Goal: Task Accomplishment & Management: Complete application form

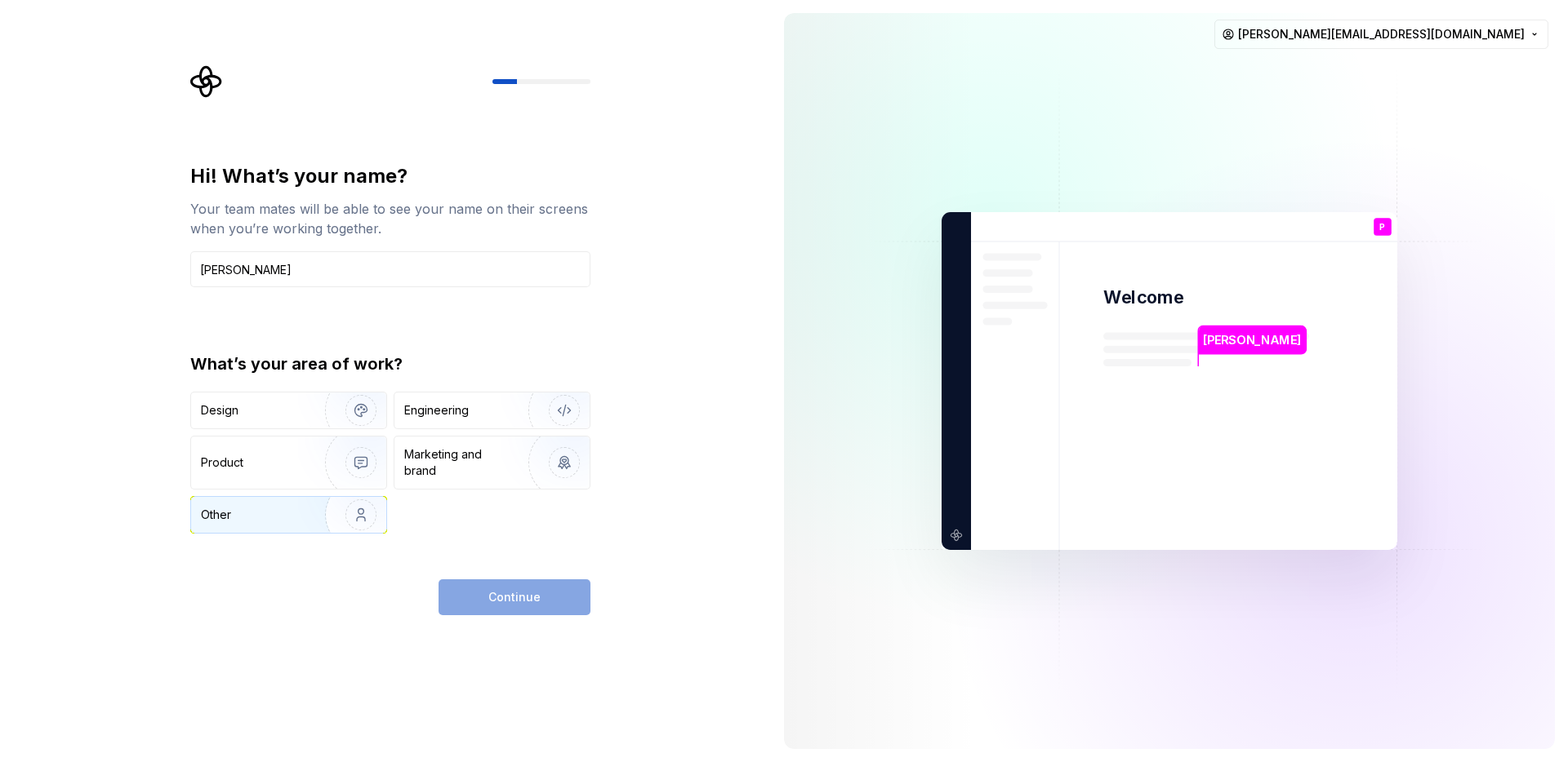
type input "[PERSON_NAME]"
click at [254, 509] on div "Other" at bounding box center [248, 515] width 96 height 16
click at [512, 612] on button "Continue" at bounding box center [515, 597] width 152 height 36
click at [512, 611] on div "Continue" at bounding box center [515, 597] width 152 height 36
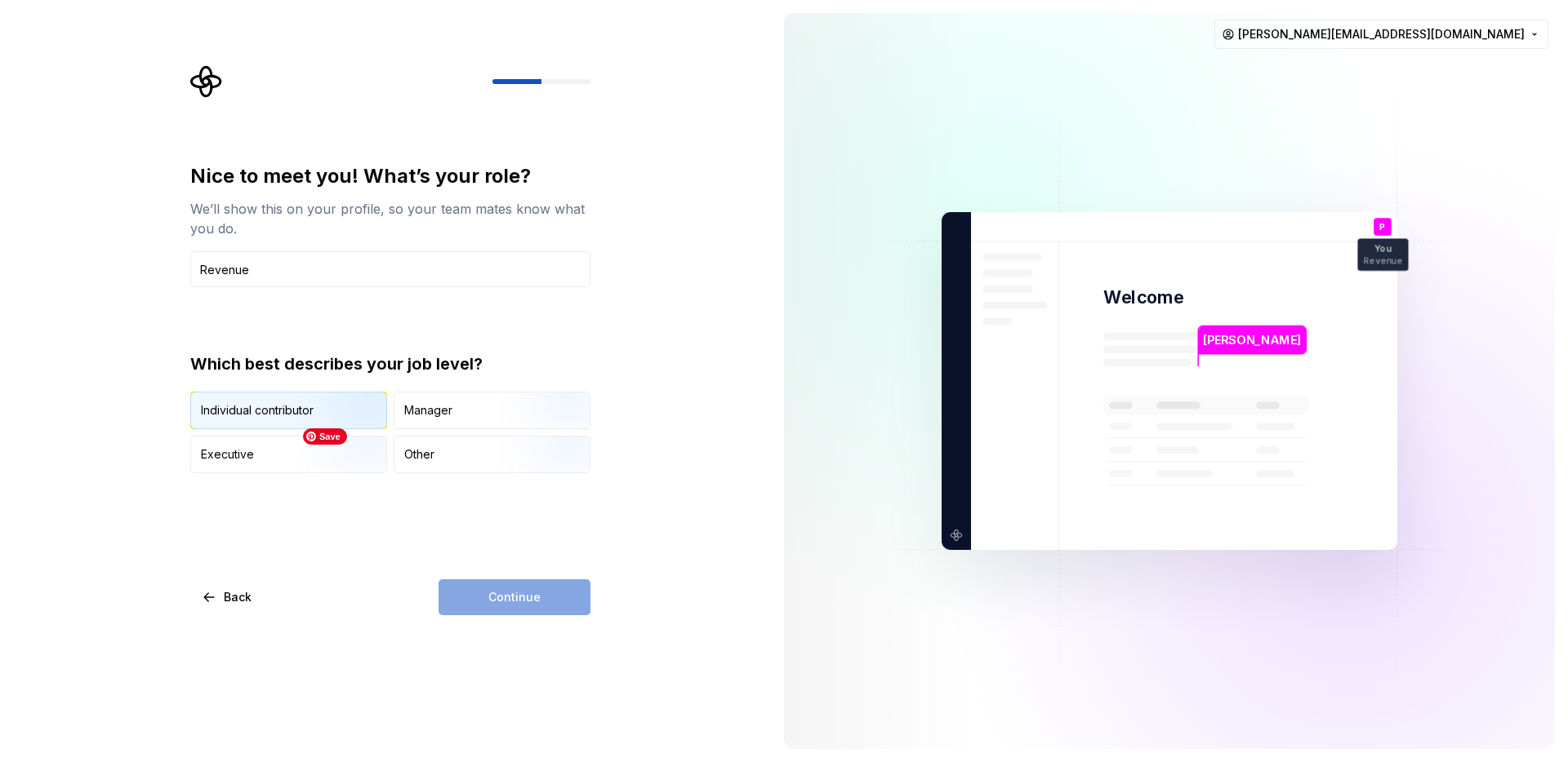
type input "Revenue"
click at [317, 410] on img "button" at bounding box center [347, 431] width 104 height 109
click at [524, 583] on button "Continue" at bounding box center [515, 597] width 152 height 36
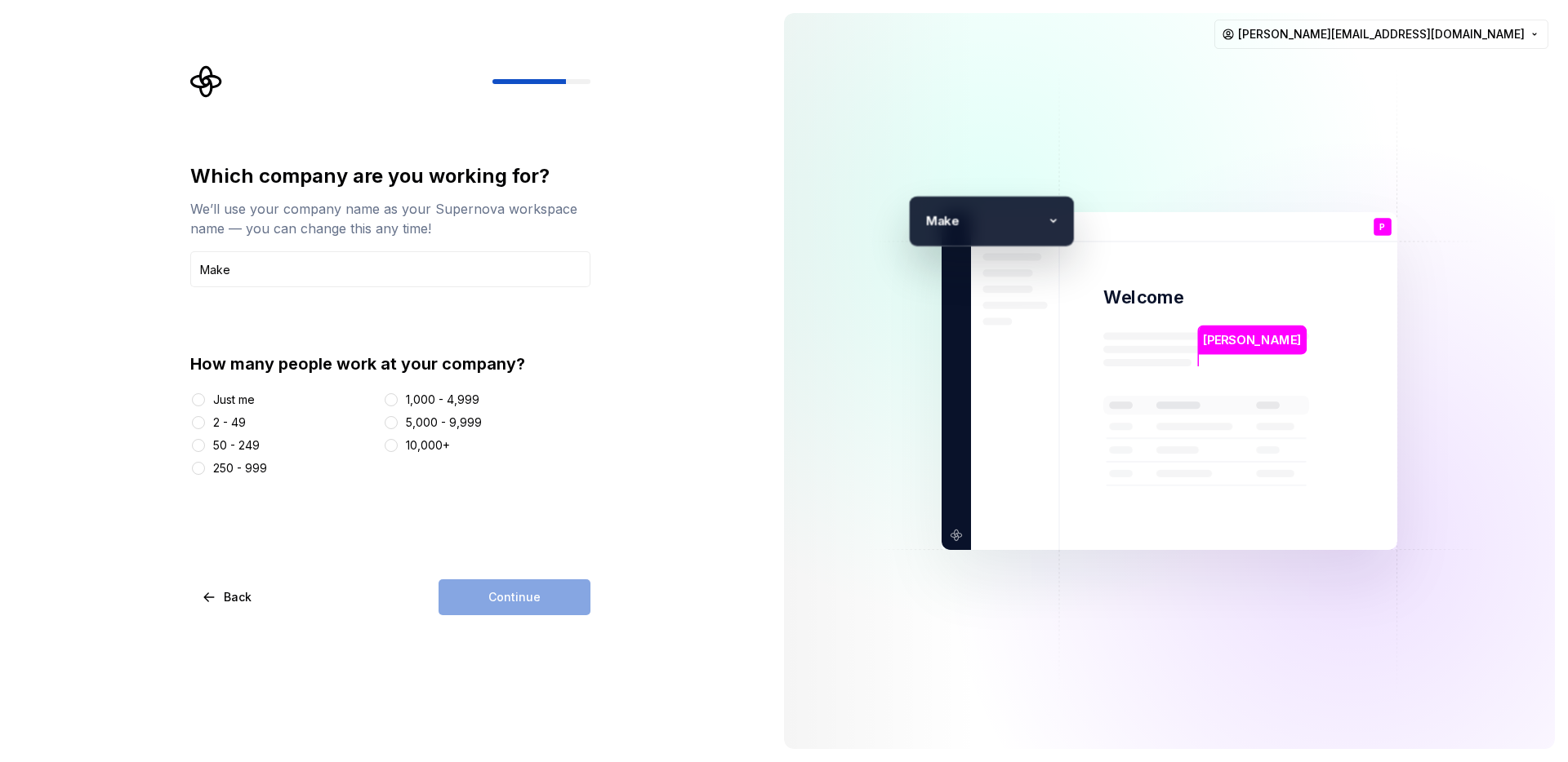
type input "Make"
click at [243, 468] on div "250 - 999" at bounding box center [240, 468] width 54 height 16
click at [205, 468] on button "250 - 999" at bounding box center [198, 468] width 13 height 13
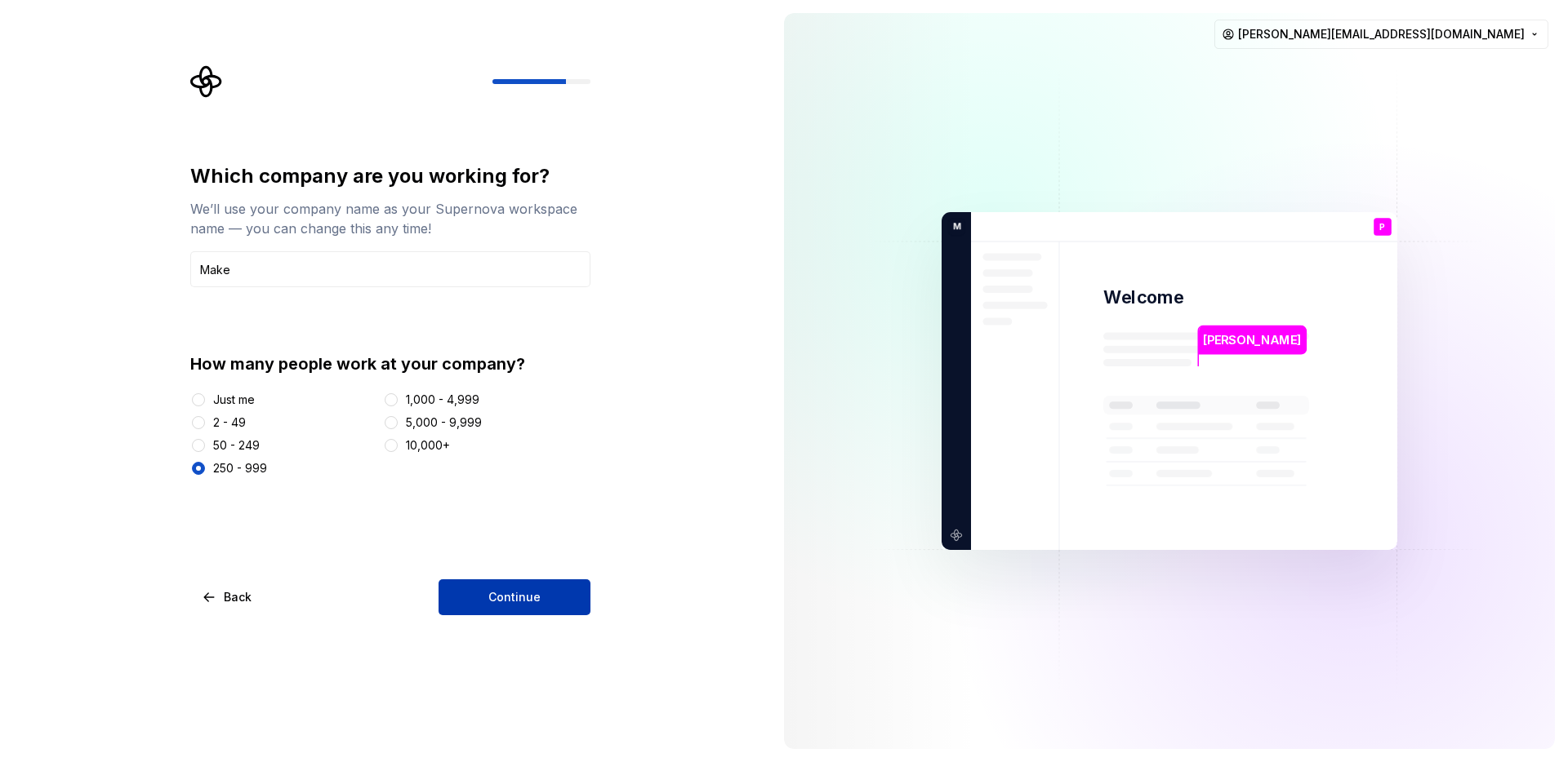
click at [498, 611] on button "Continue" at bounding box center [515, 597] width 152 height 36
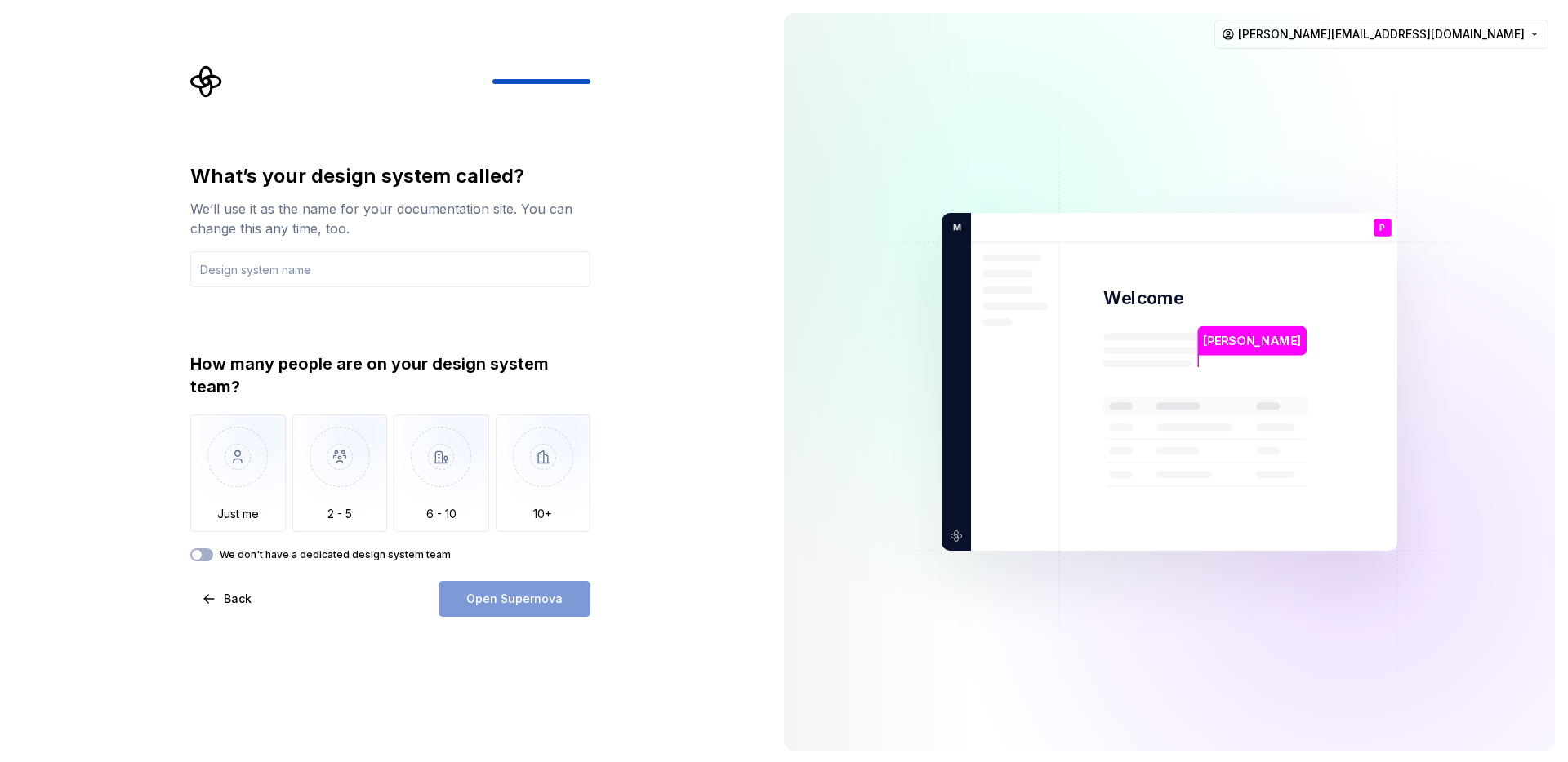
type input "p"
type input "Y"
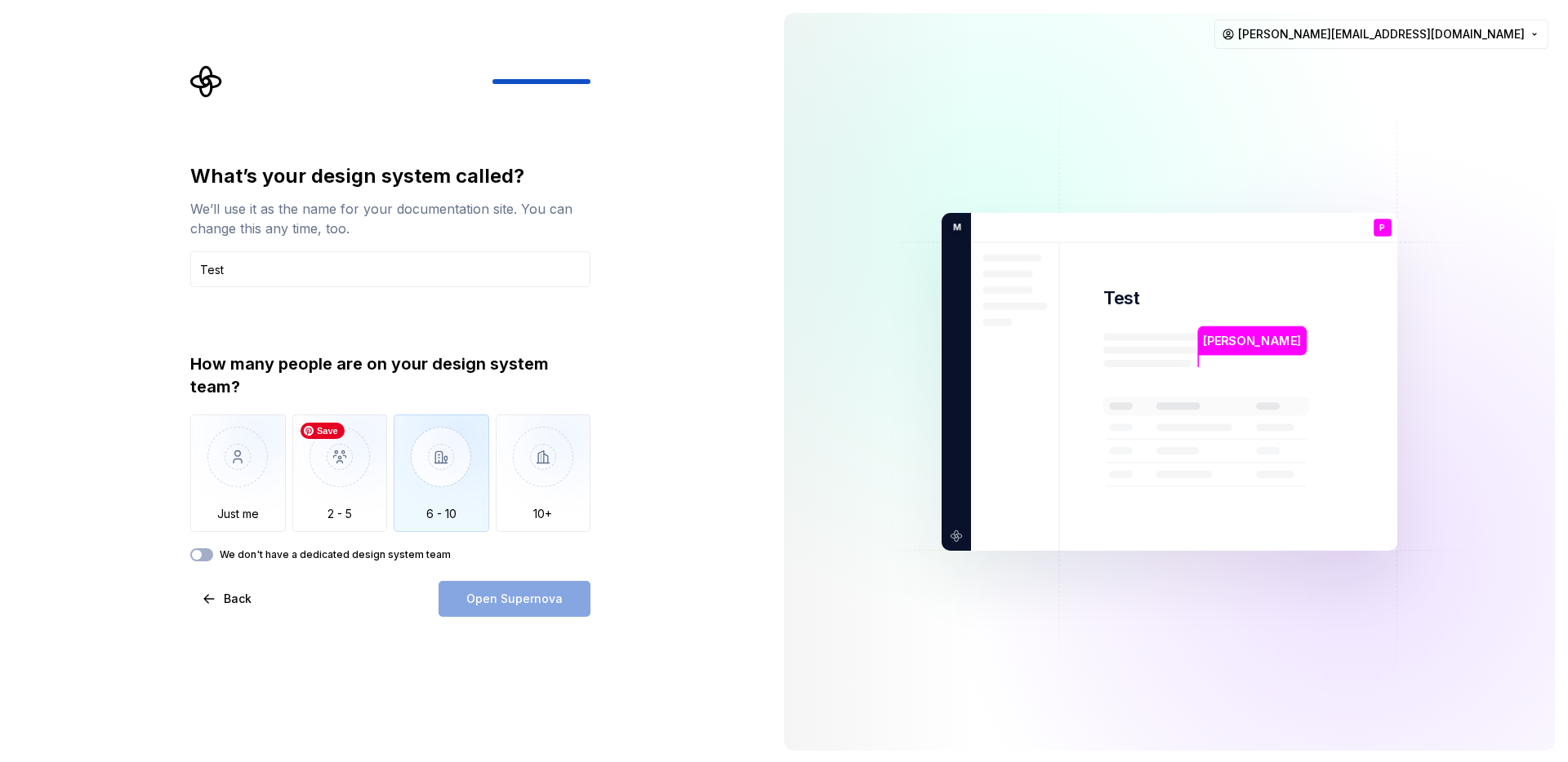
type input "Test"
click at [443, 498] on img "button" at bounding box center [441, 469] width 96 height 109
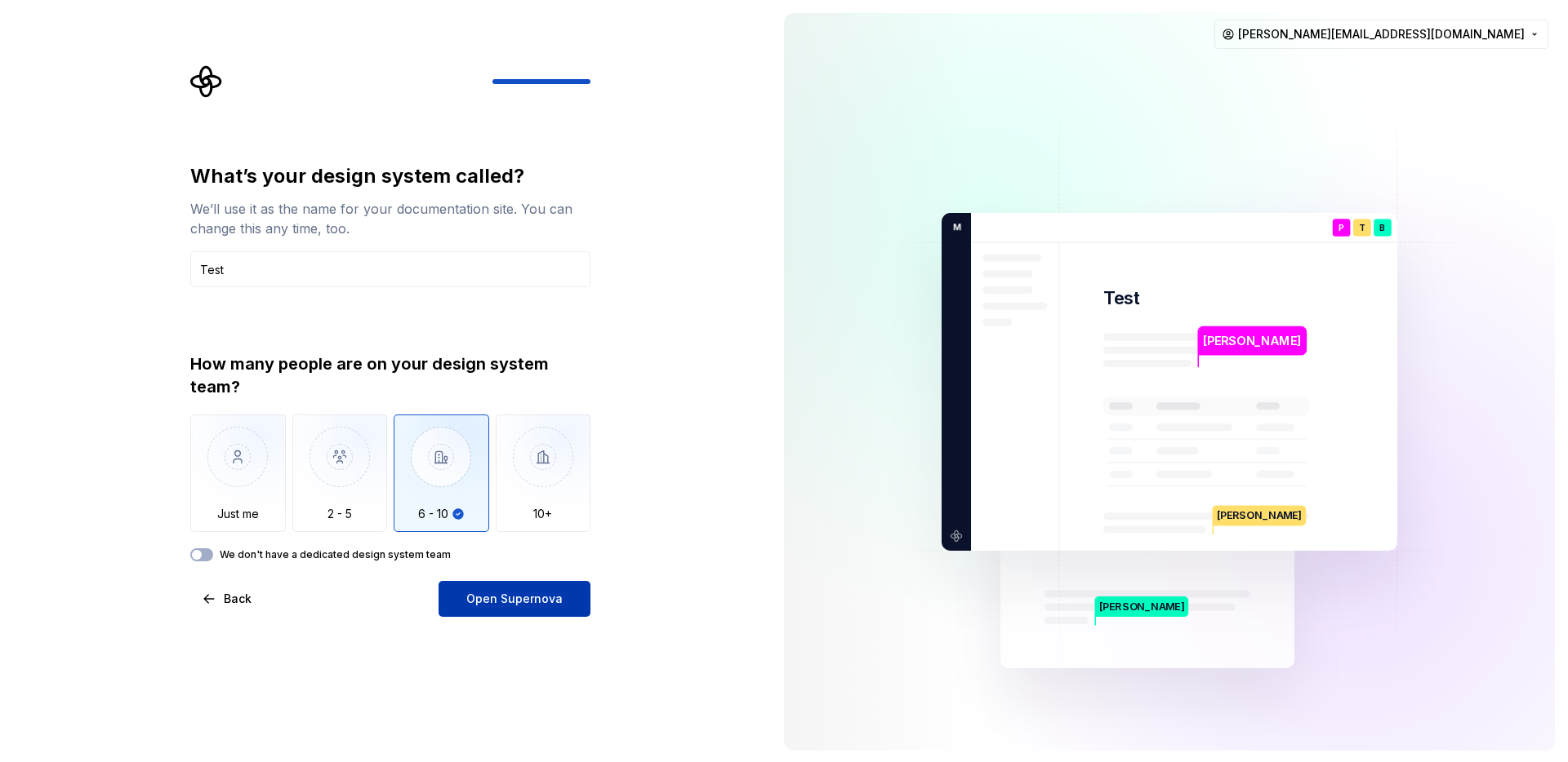
click at [513, 596] on span "Open Supernova" at bounding box center [514, 599] width 96 height 16
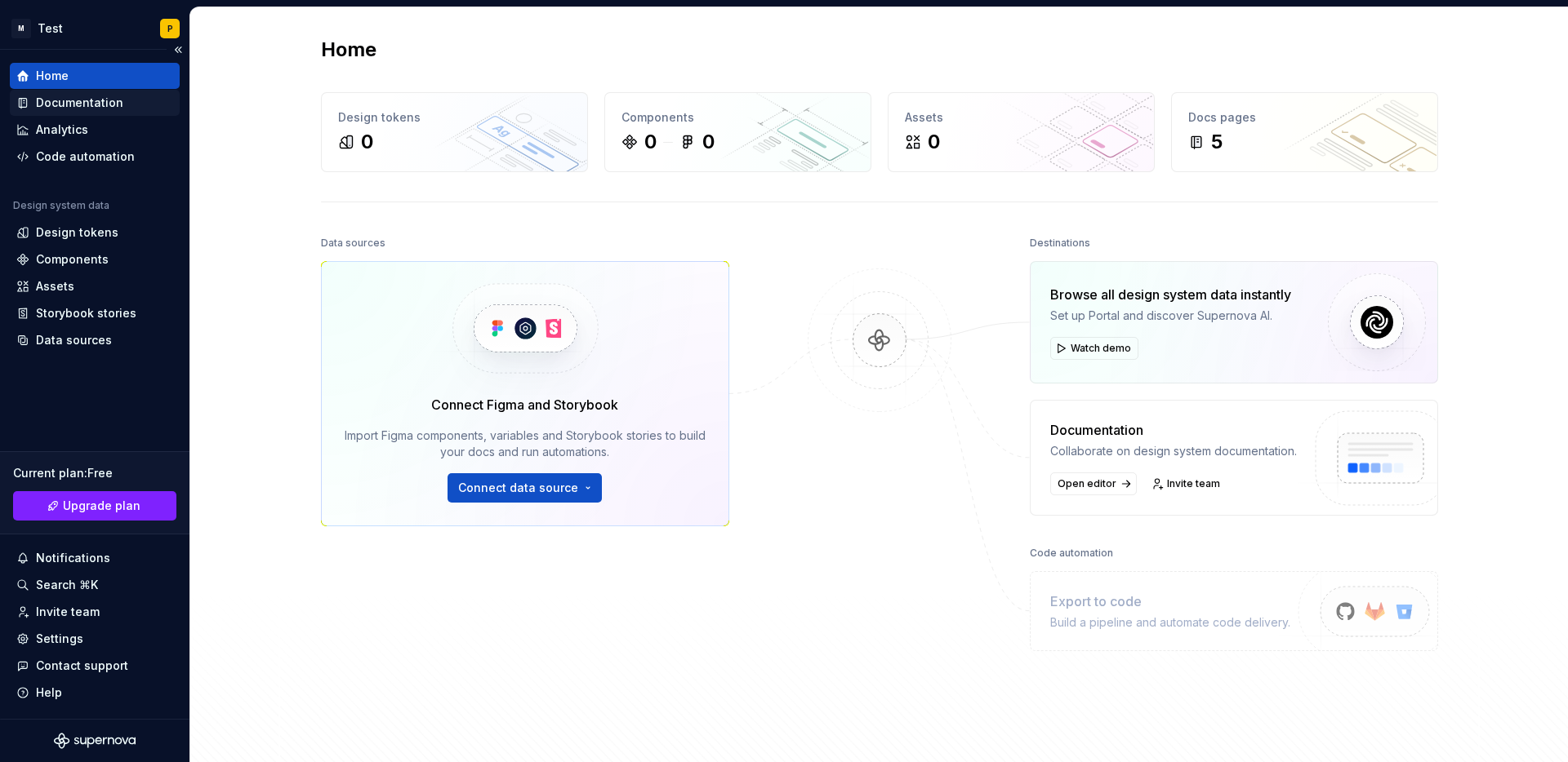
click at [91, 103] on div "Documentation" at bounding box center [79, 102] width 87 height 16
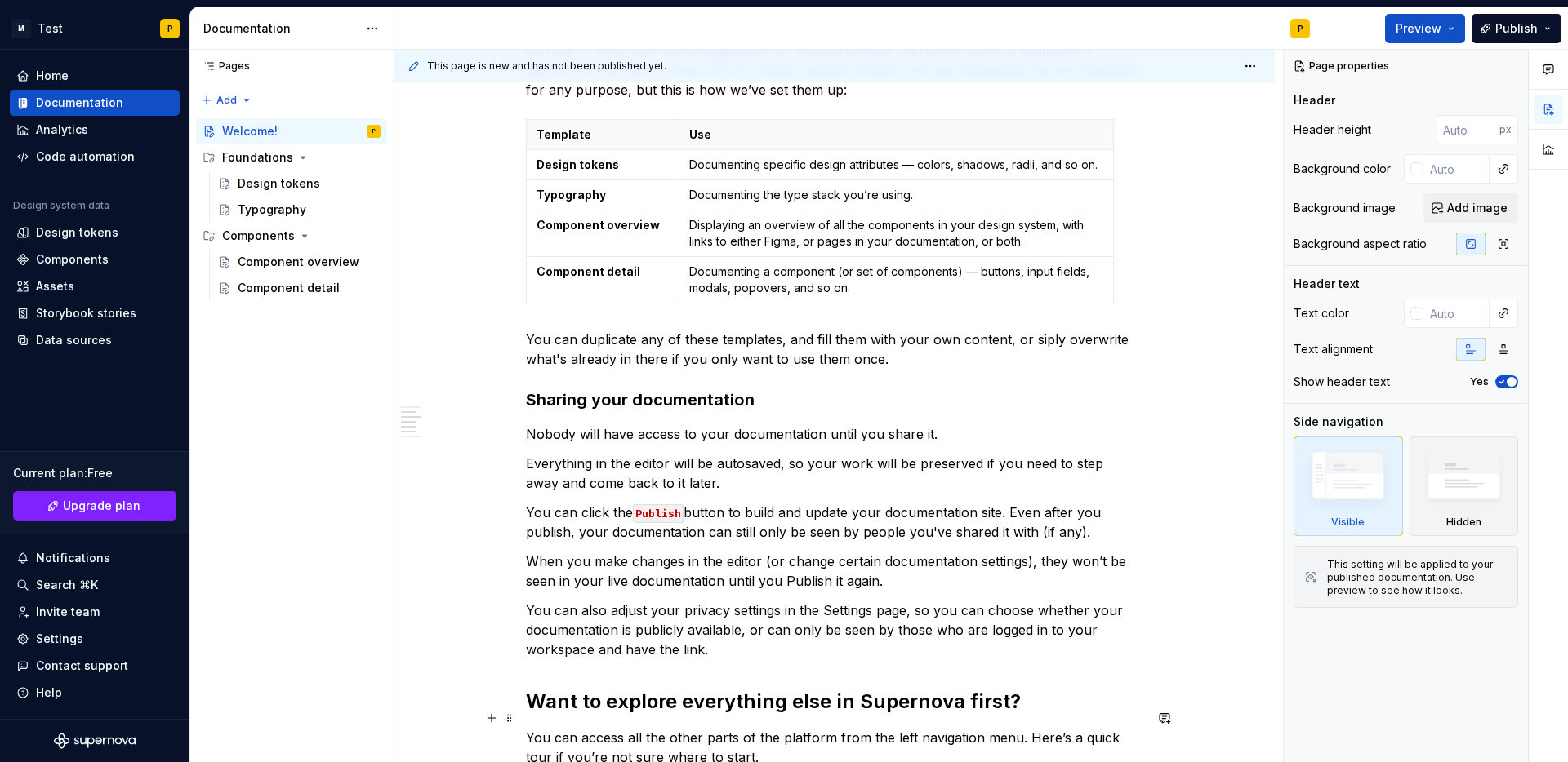
scroll to position [794, 0]
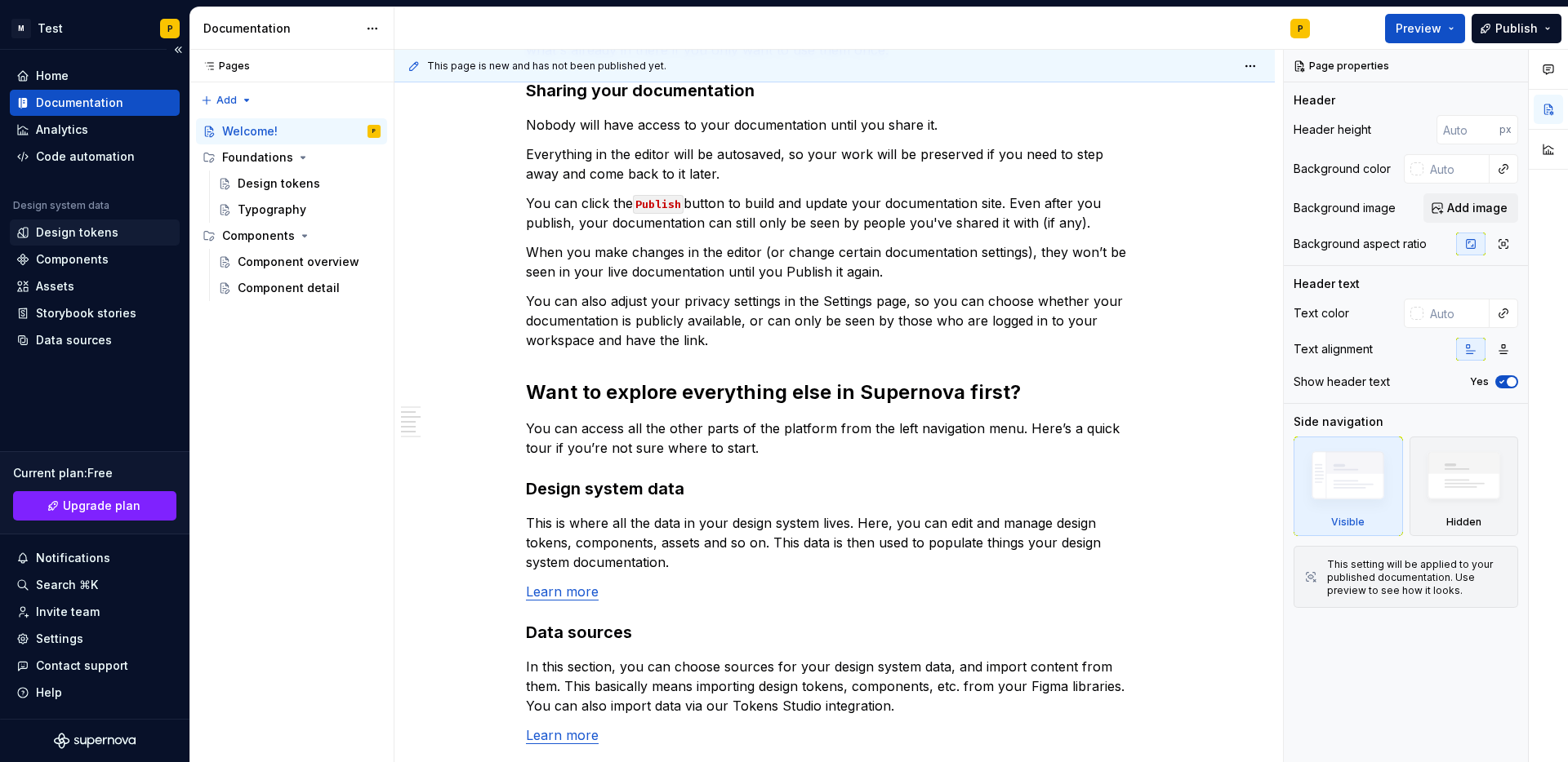
click at [96, 238] on div "Design tokens" at bounding box center [77, 232] width 83 height 16
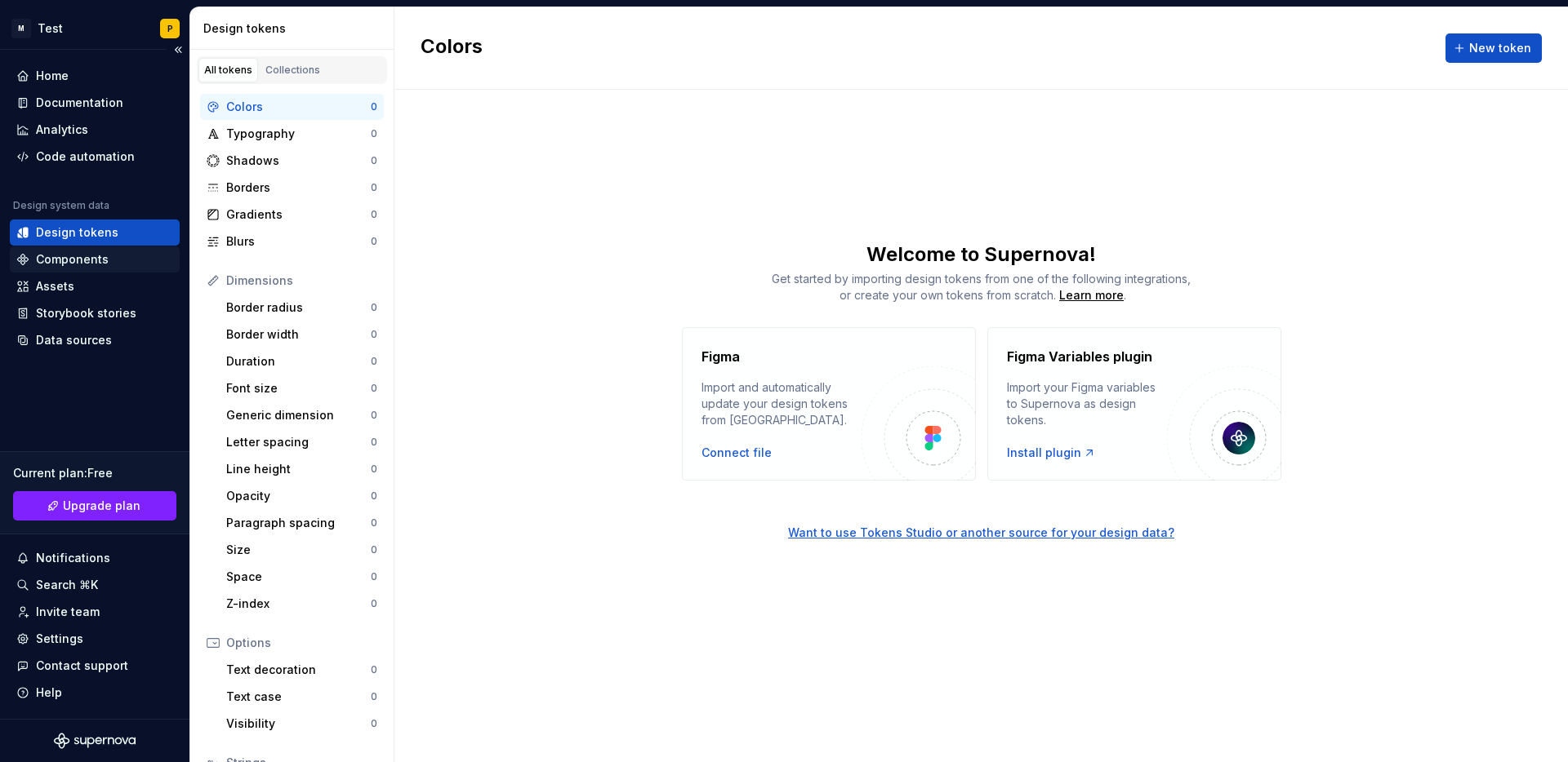
click at [110, 258] on div "Components" at bounding box center [95, 259] width 157 height 16
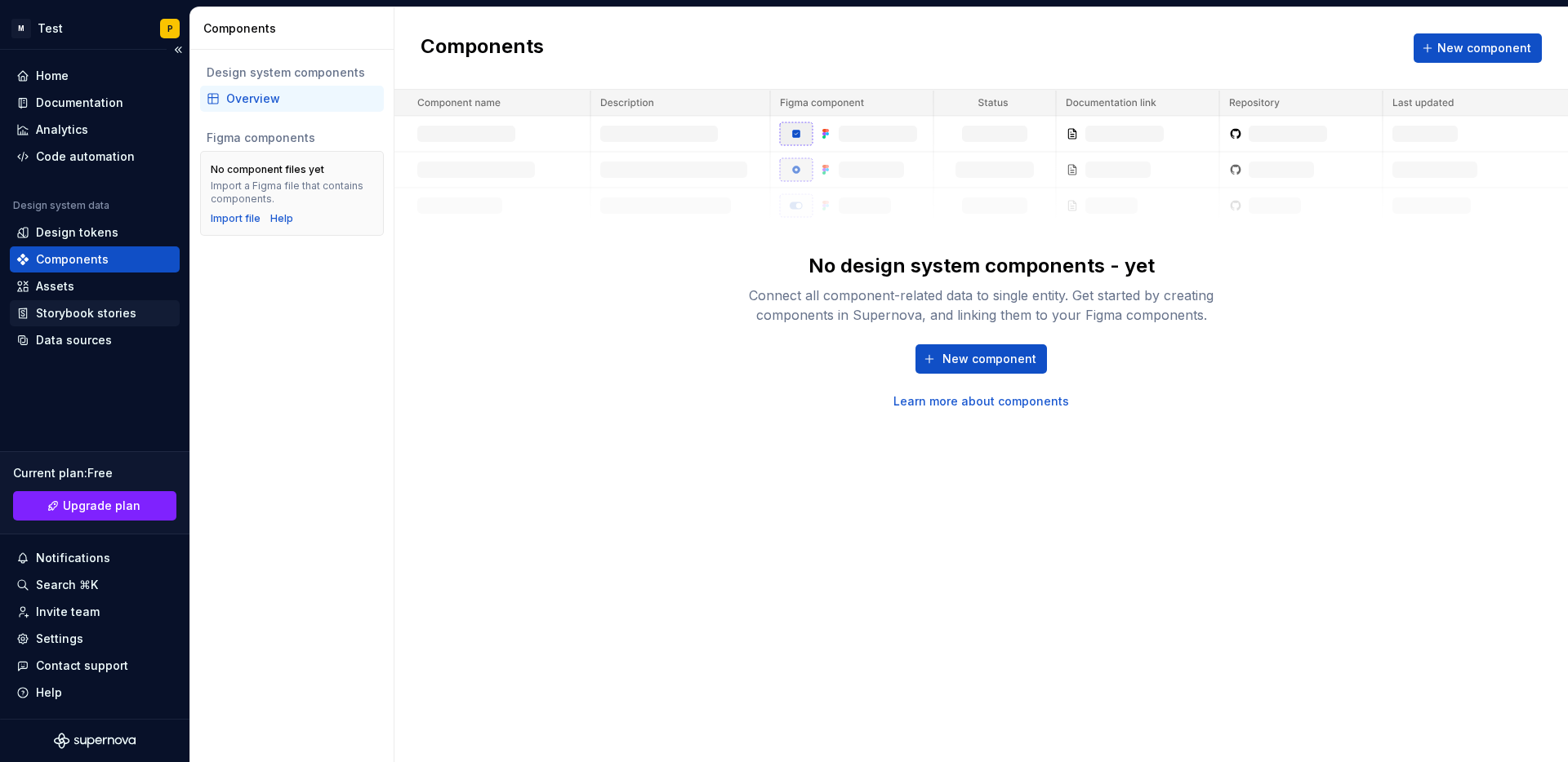
click at [99, 307] on div "Storybook stories" at bounding box center [86, 313] width 101 height 16
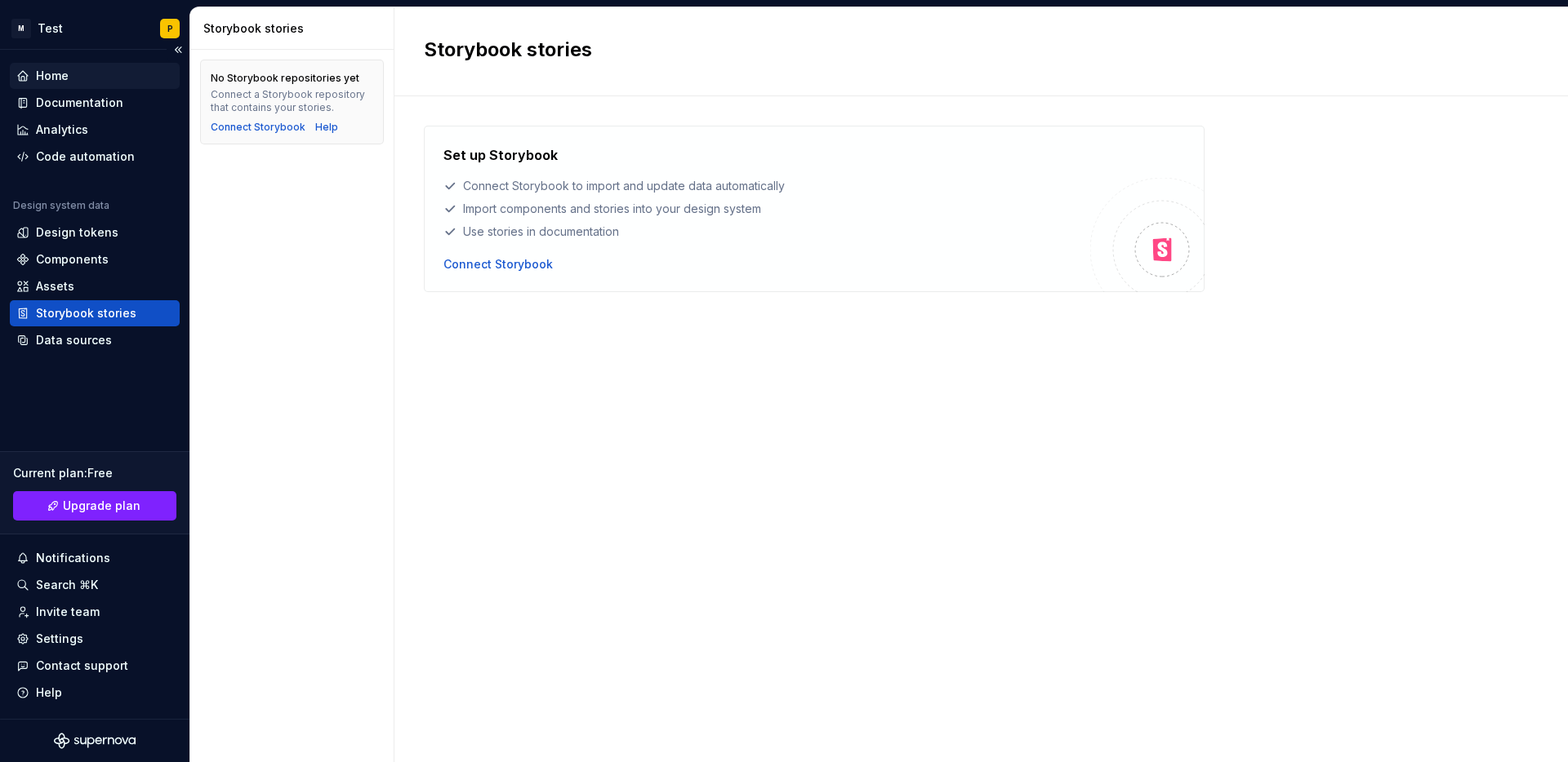
click at [77, 68] on div "Home" at bounding box center [95, 75] width 157 height 16
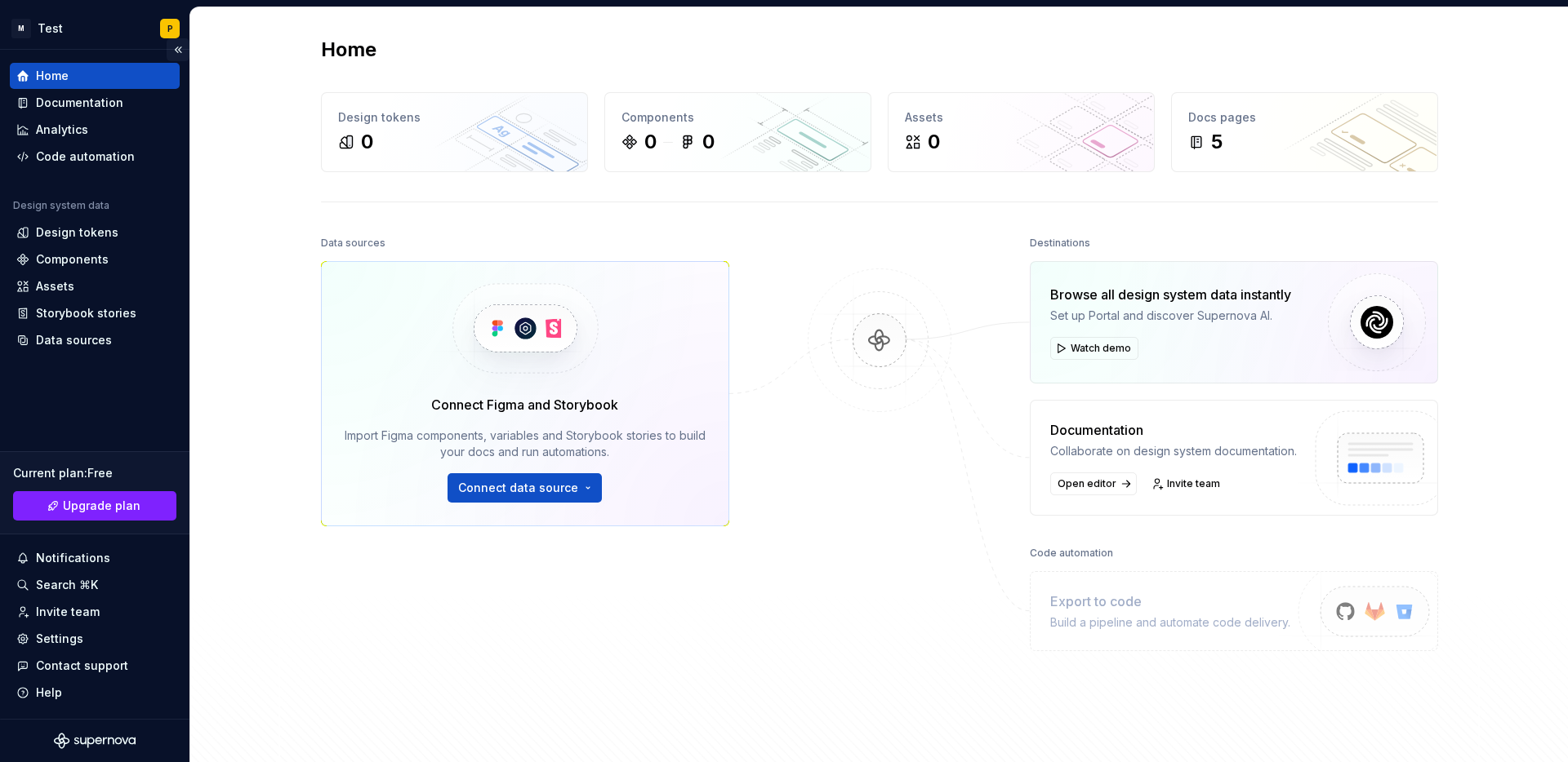
click at [177, 52] on button "Collapse sidebar" at bounding box center [178, 49] width 23 height 23
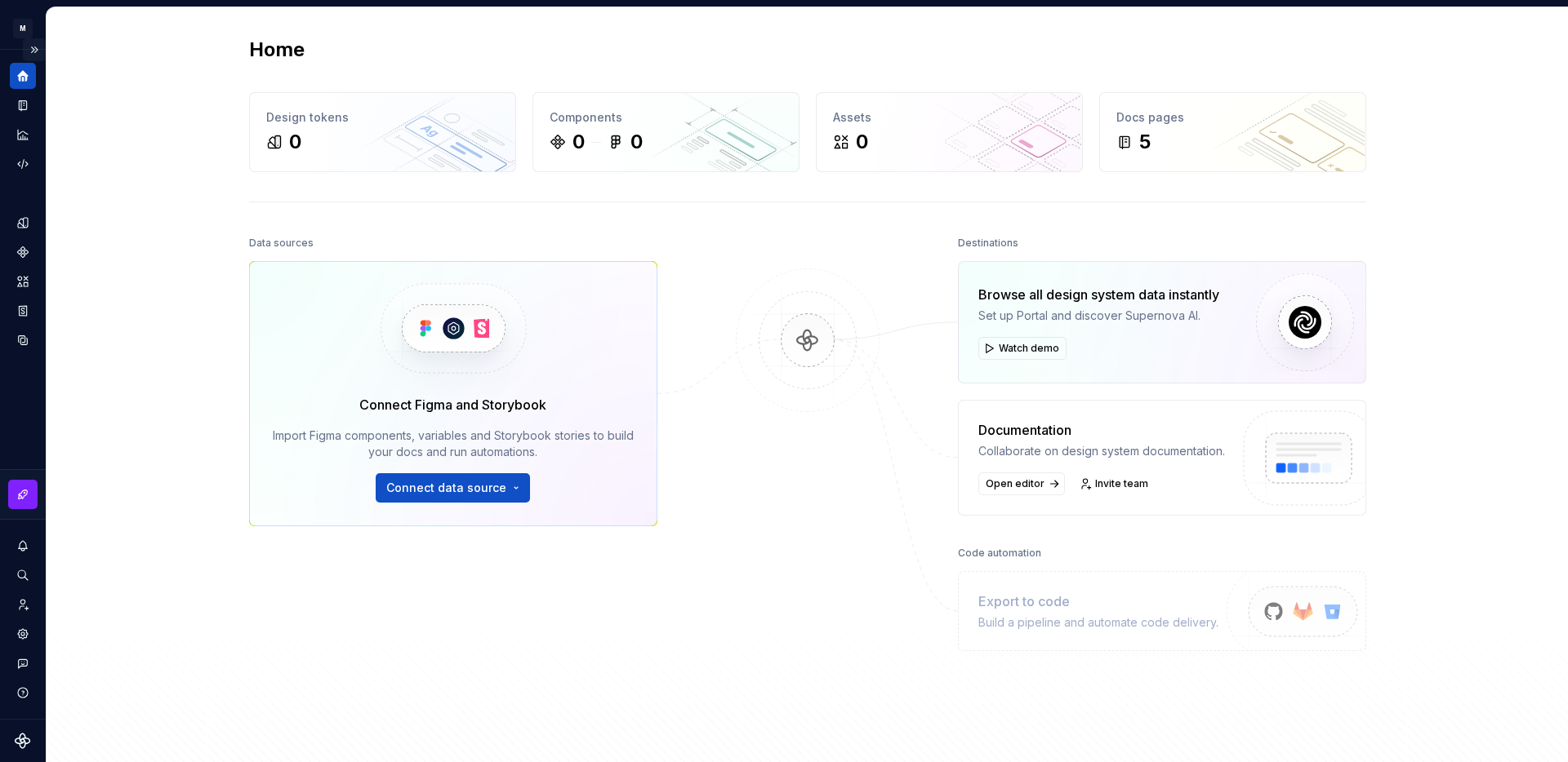
click at [34, 49] on button "Expand sidebar" at bounding box center [34, 49] width 23 height 23
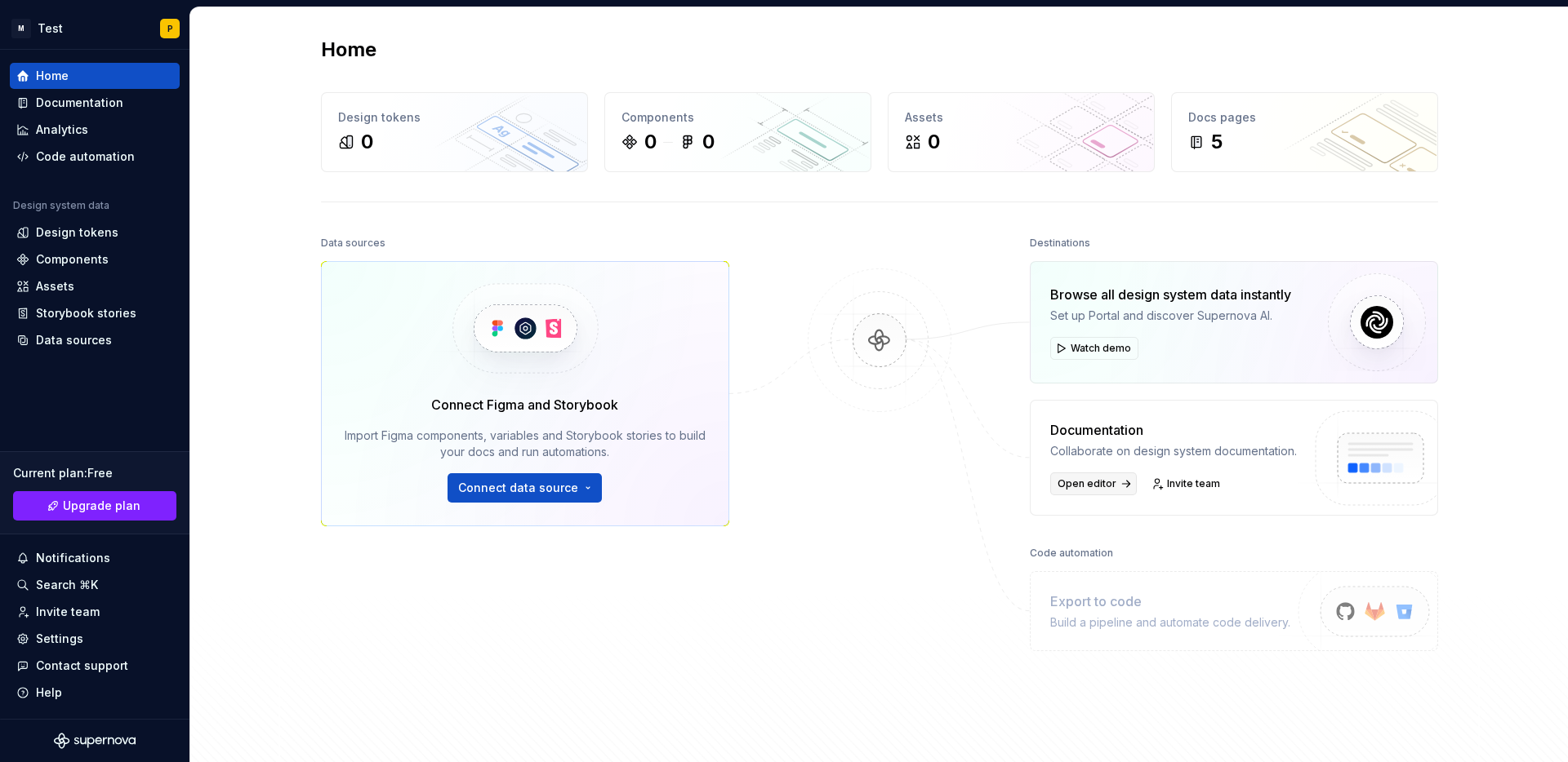
click at [1092, 486] on span "Open editor" at bounding box center [1087, 484] width 59 height 13
click at [1123, 346] on span "Watch demo" at bounding box center [1100, 348] width 61 height 13
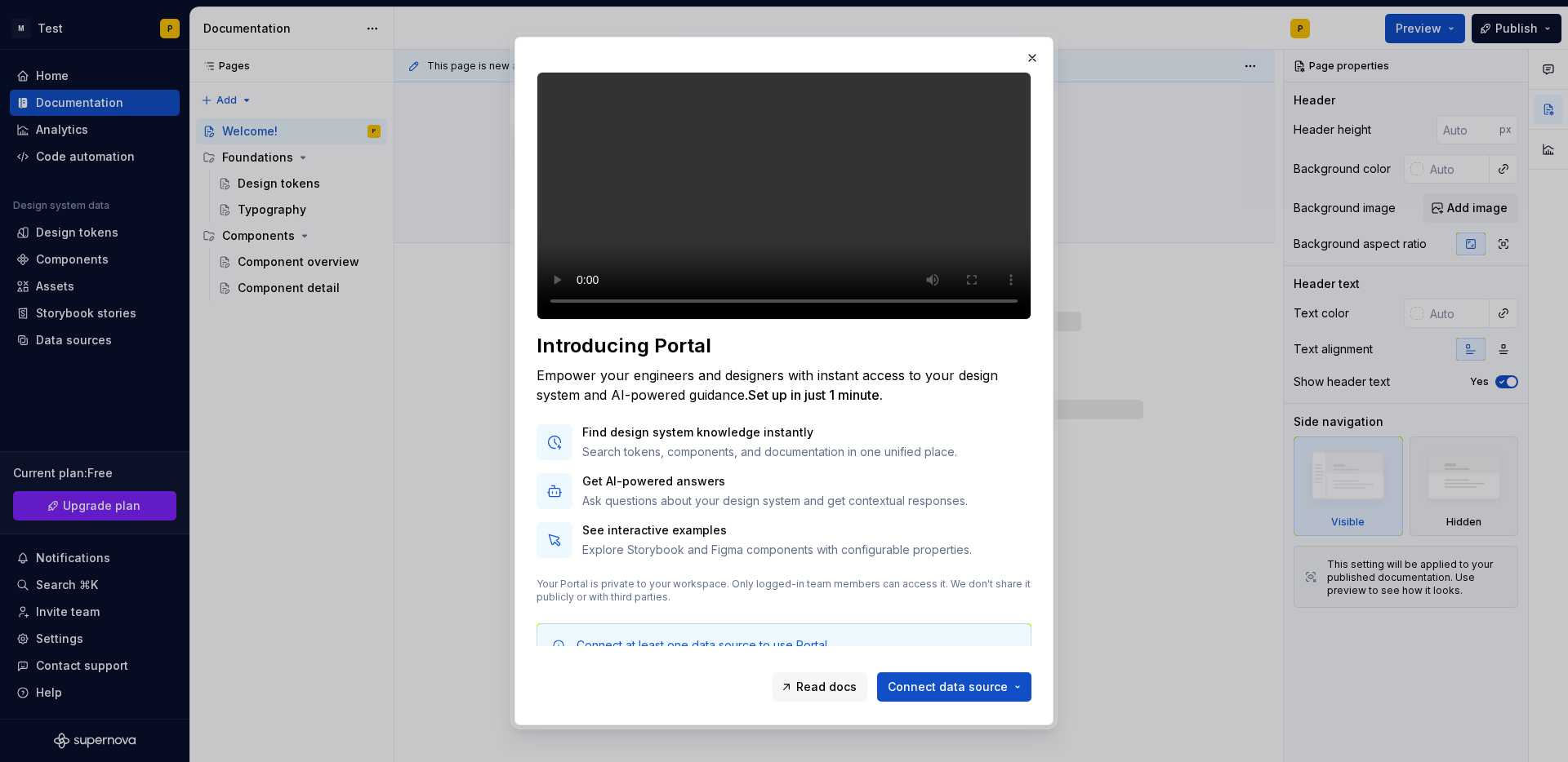
type textarea "*"
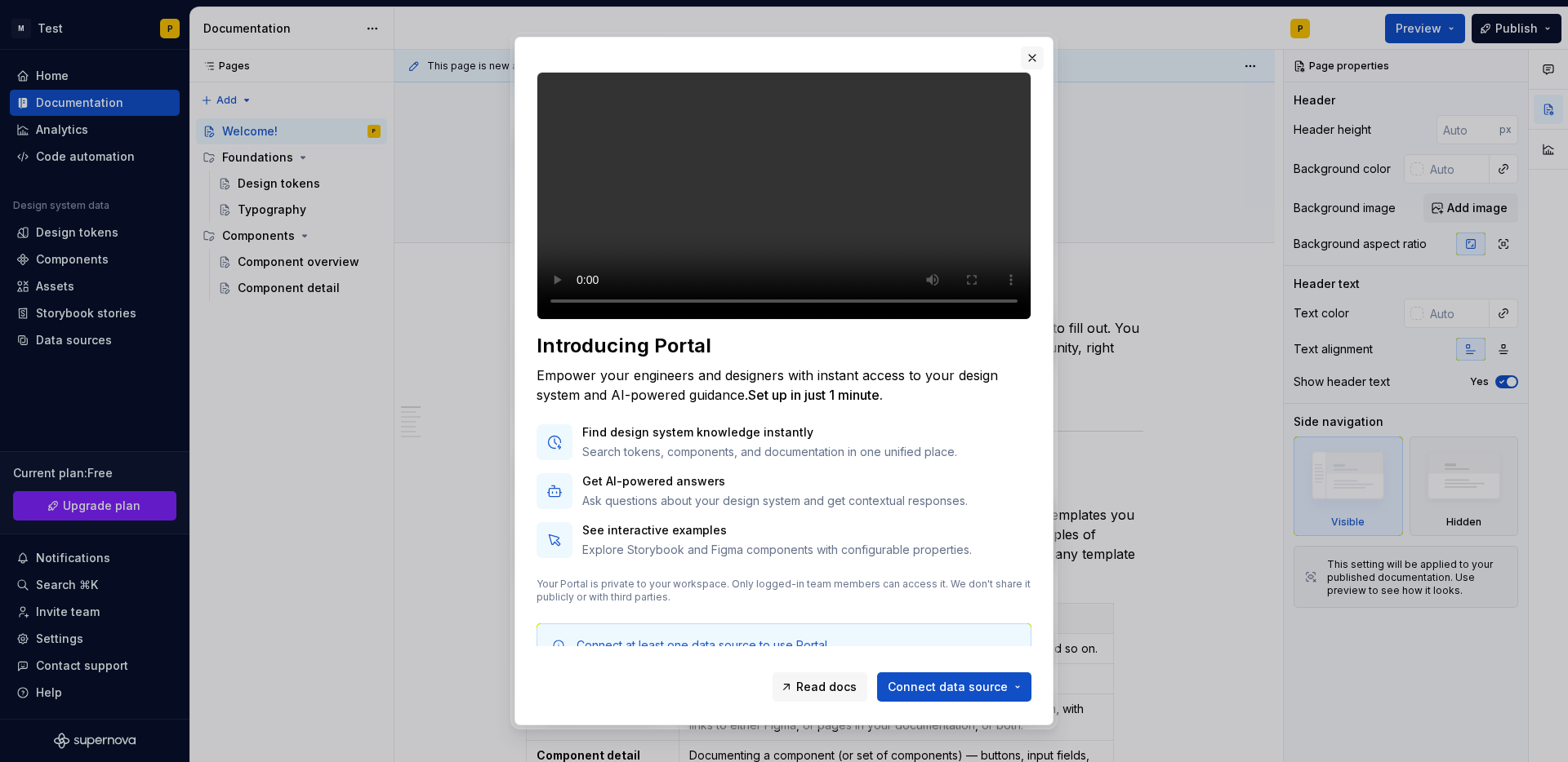
click at [1036, 49] on button "button" at bounding box center [1032, 58] width 23 height 23
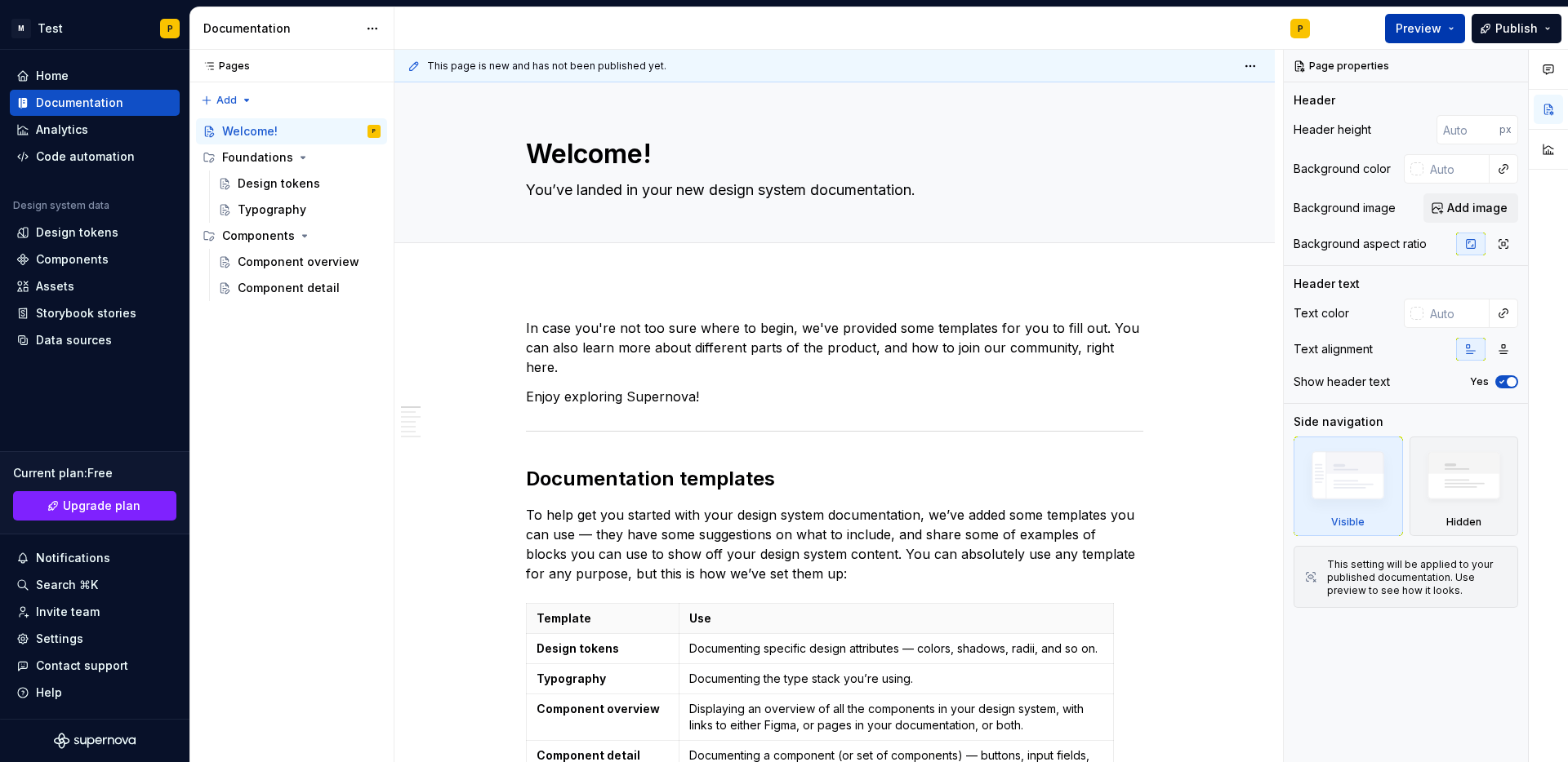
click at [1465, 38] on button "Preview" at bounding box center [1425, 28] width 80 height 29
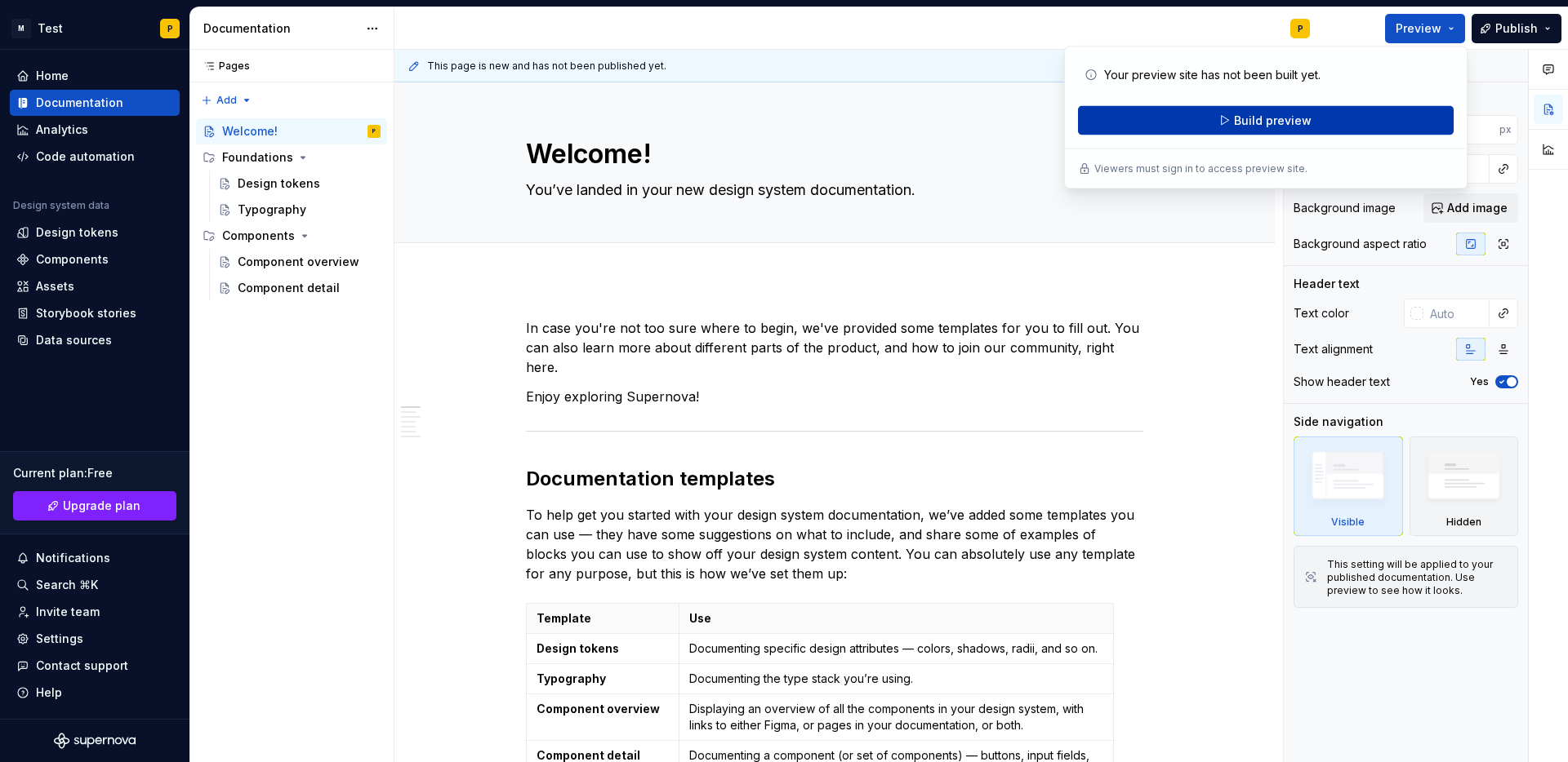
click at [1332, 119] on button "Build preview" at bounding box center [1266, 120] width 376 height 29
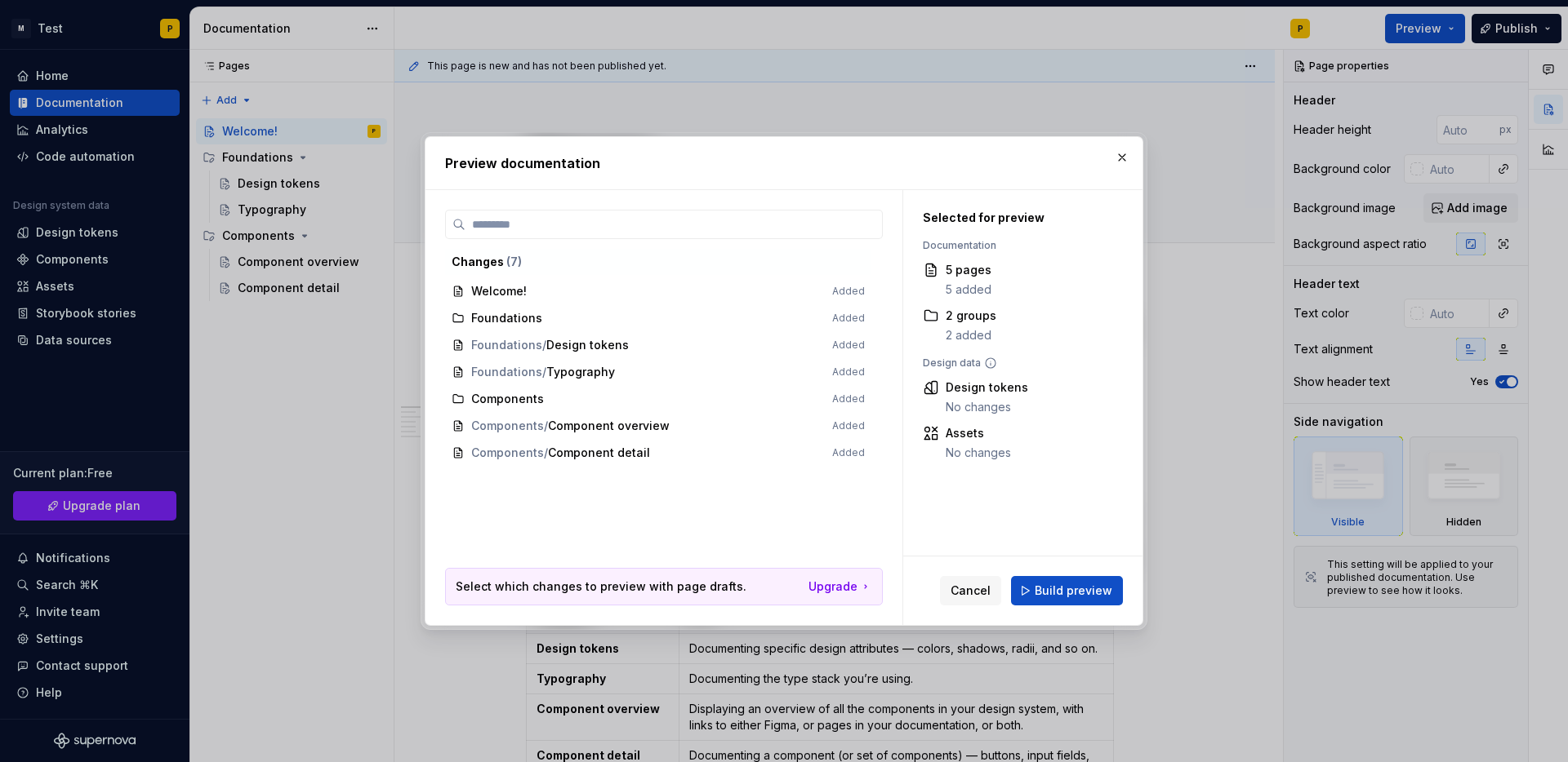
click at [559, 403] on span "Components Added" at bounding box center [657, 399] width 426 height 27
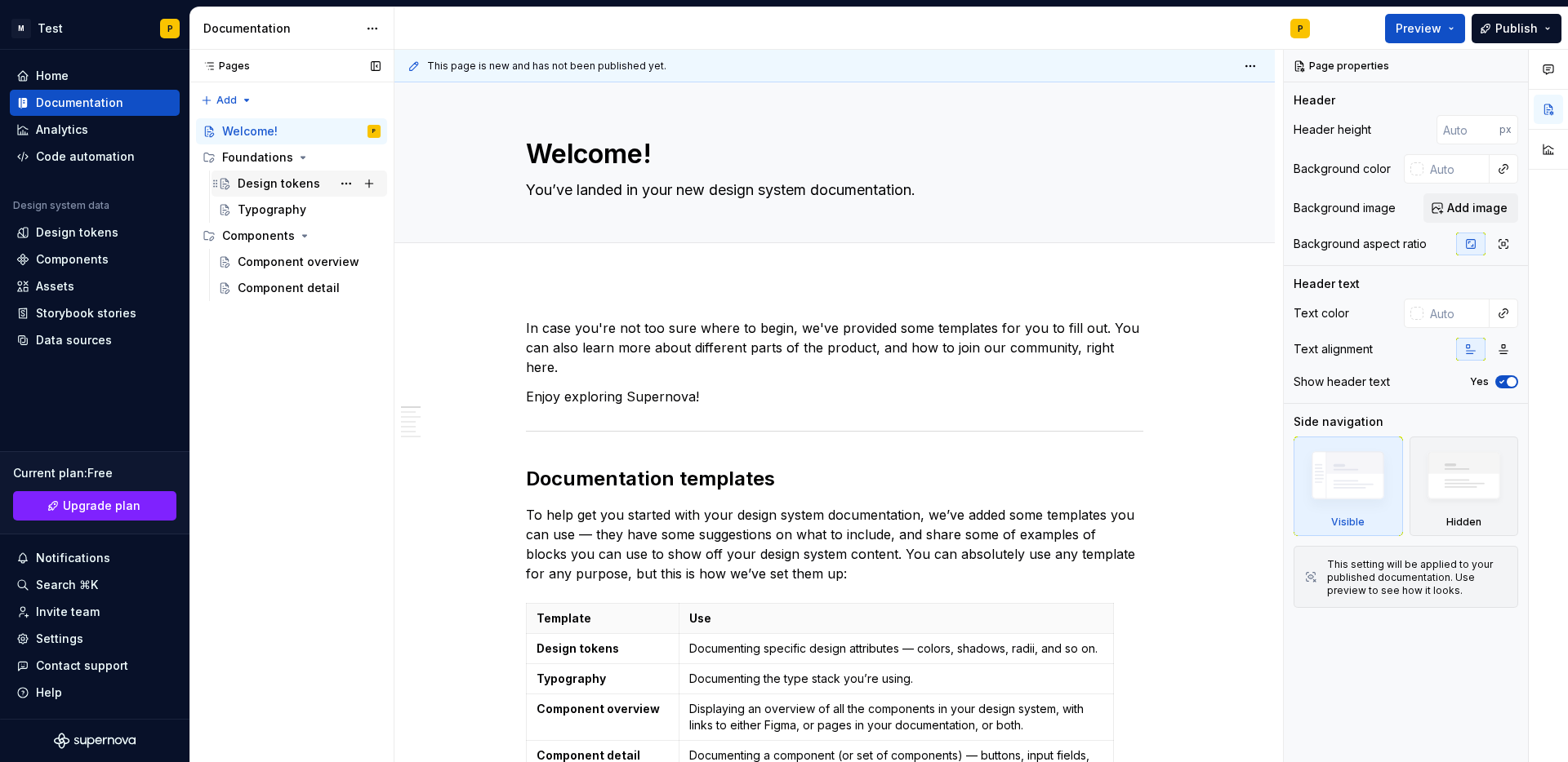
click at [289, 186] on div "Design tokens" at bounding box center [278, 183] width 83 height 16
click at [283, 206] on div "Typography" at bounding box center [271, 209] width 68 height 16
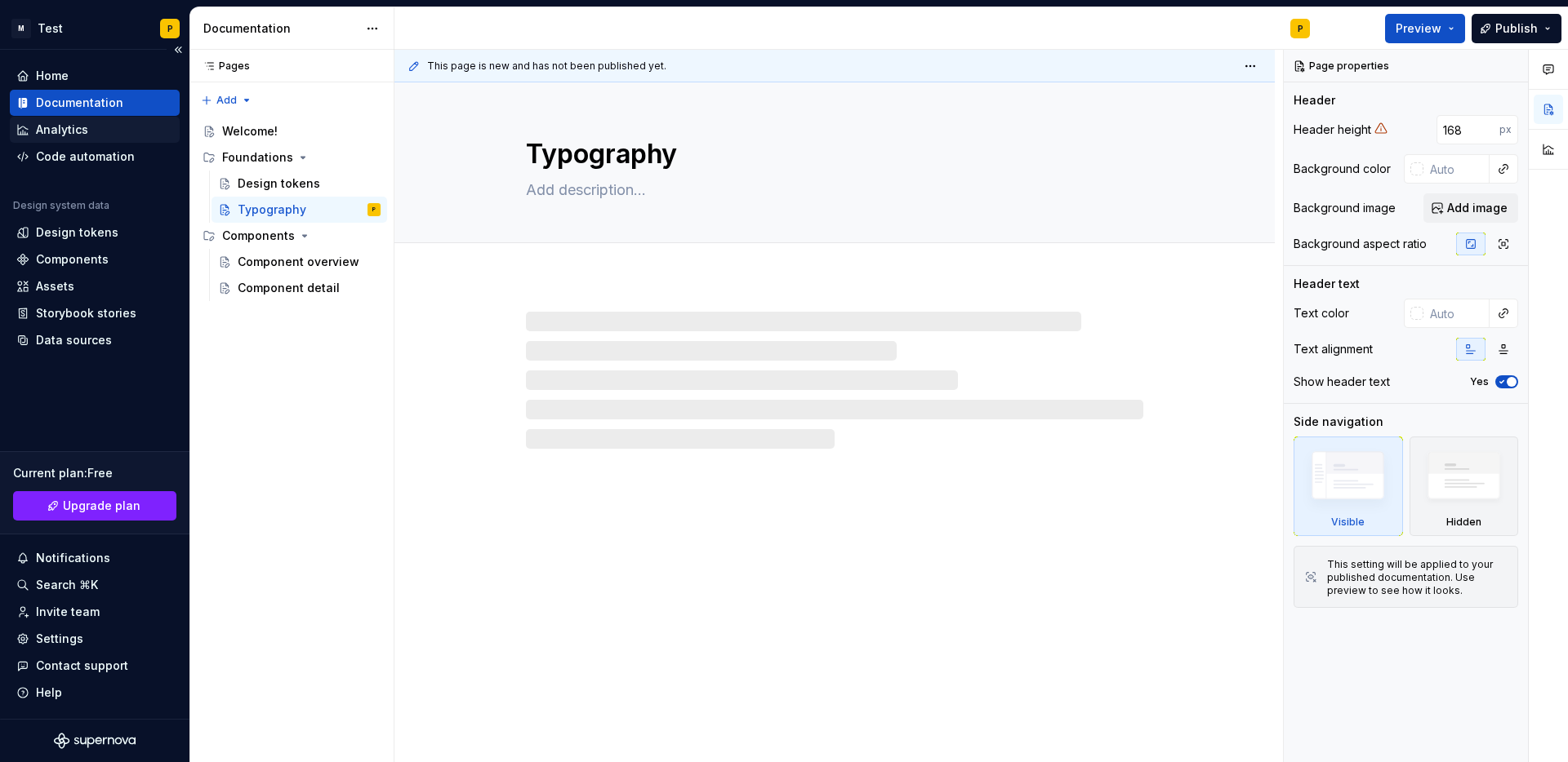
type textarea "*"
click at [105, 136] on div "Analytics" at bounding box center [95, 130] width 157 height 16
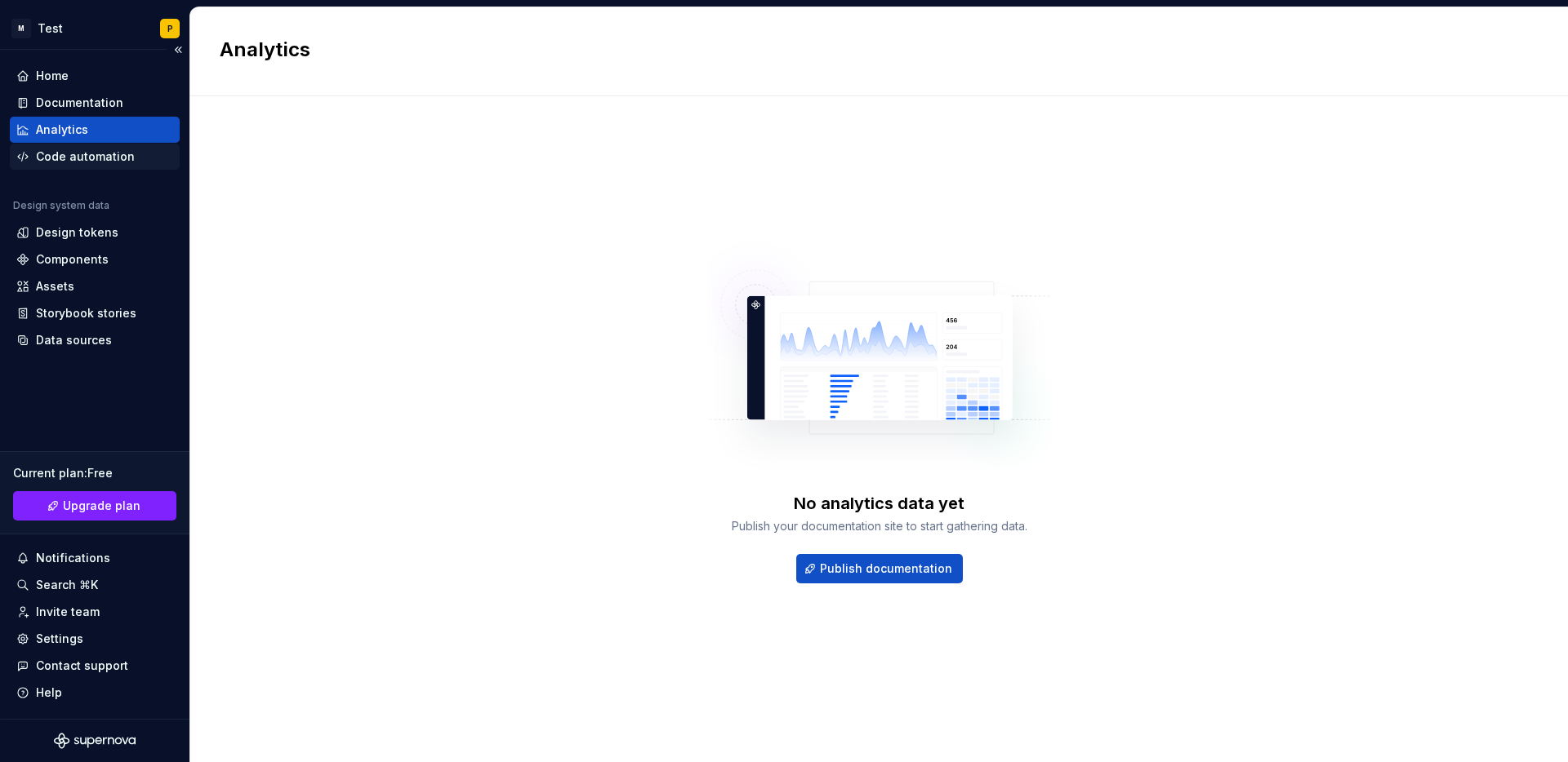
click at [73, 157] on div "Code automation" at bounding box center [85, 156] width 99 height 16
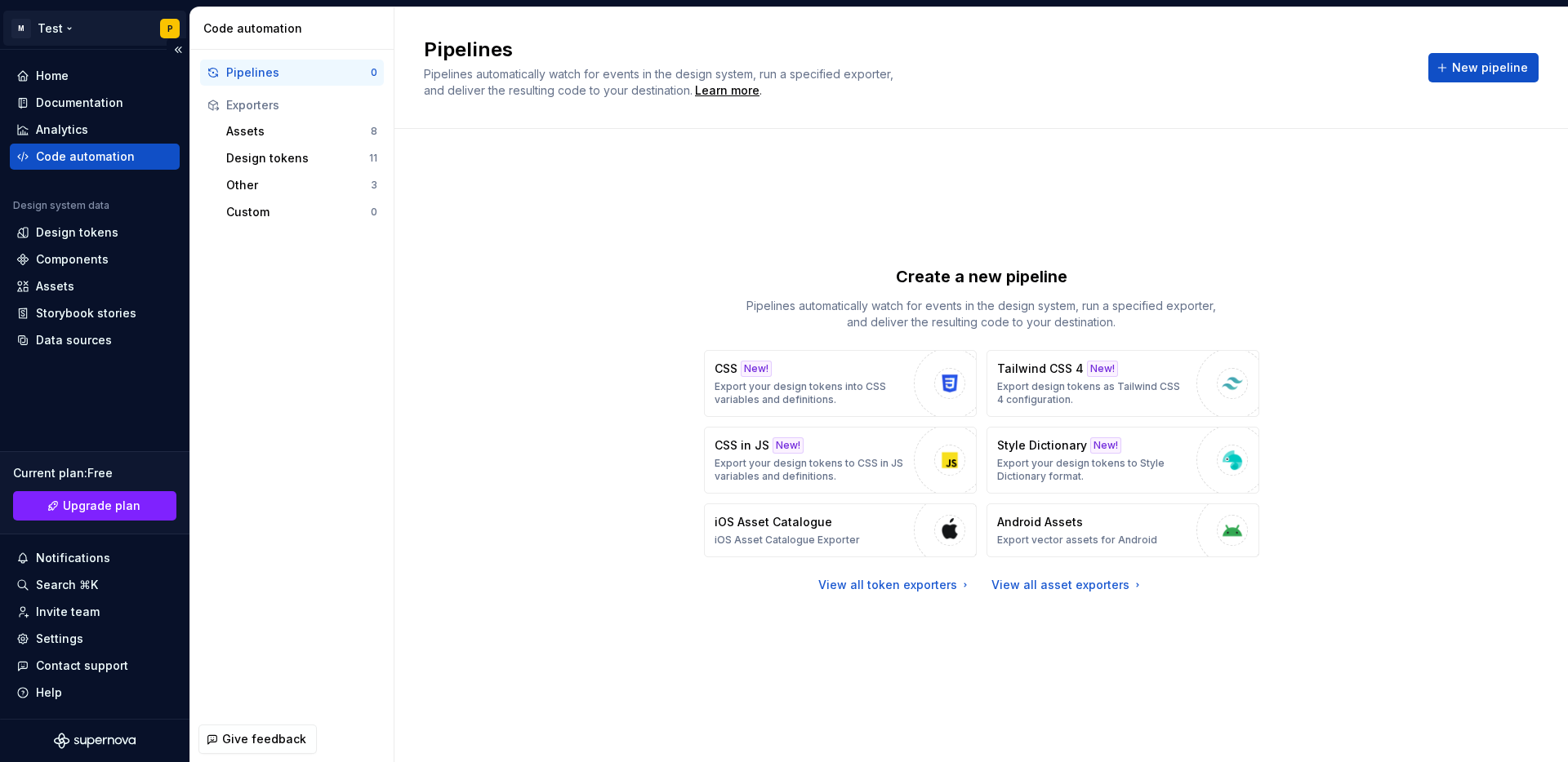
click at [47, 19] on html "M Test P Home Documentation Analytics Code automation Design system data Design…" at bounding box center [784, 381] width 1568 height 762
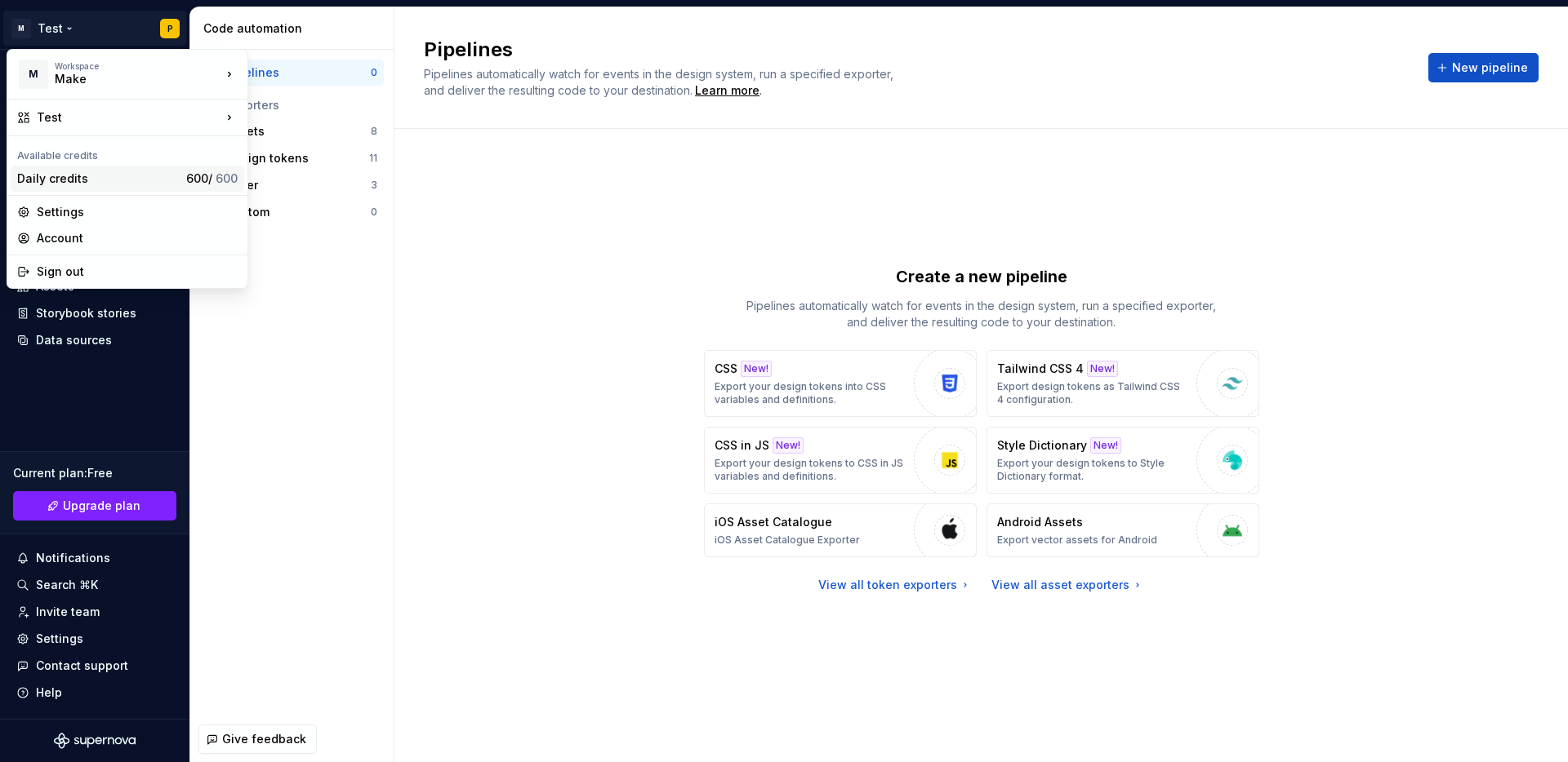
click at [218, 174] on span "600" at bounding box center [227, 178] width 22 height 14
